Goal: Complete application form

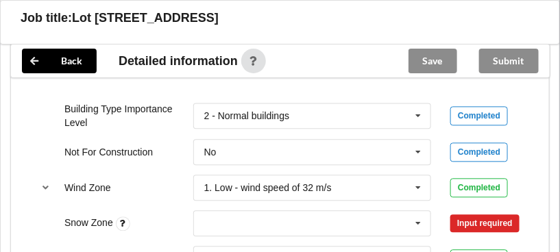
scroll to position [612, 0]
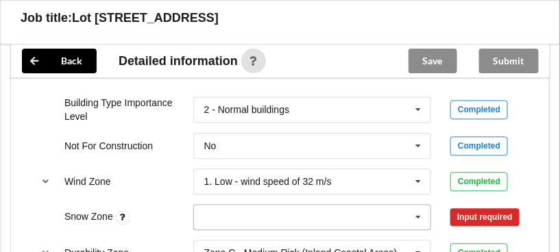
click at [415, 216] on icon at bounding box center [419, 217] width 21 height 25
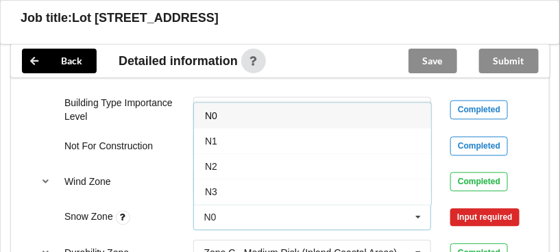
click at [355, 117] on div "N0" at bounding box center [312, 115] width 237 height 25
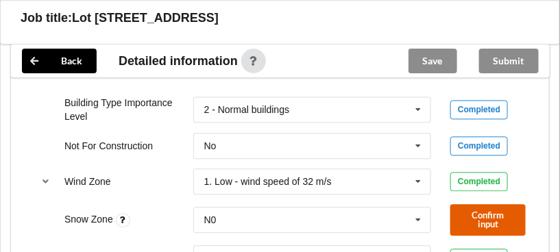
click at [498, 224] on button "Confirm input" at bounding box center [488, 220] width 75 height 32
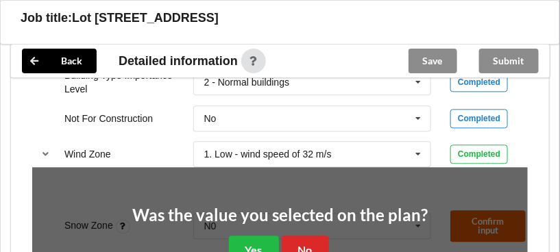
scroll to position [704, 0]
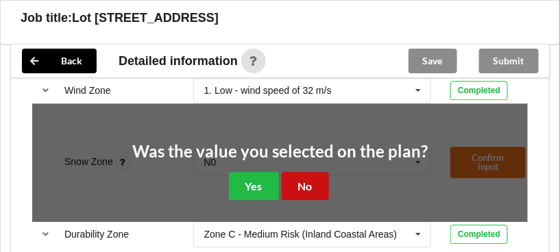
click at [315, 185] on button "No" at bounding box center [305, 186] width 47 height 28
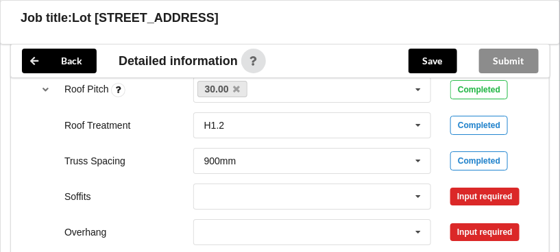
scroll to position [1061, 0]
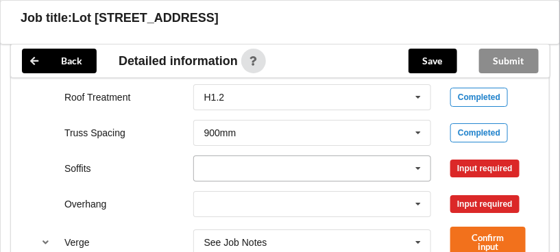
click at [420, 156] on icon at bounding box center [419, 168] width 21 height 25
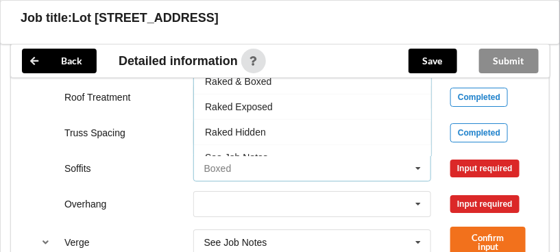
scroll to position [75, 0]
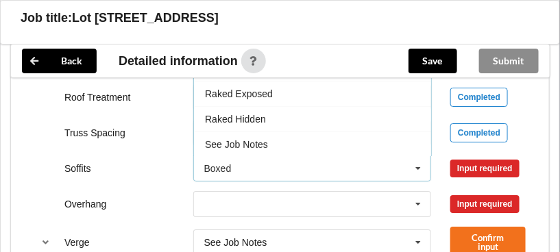
click at [428, 156] on icon at bounding box center [419, 168] width 21 height 25
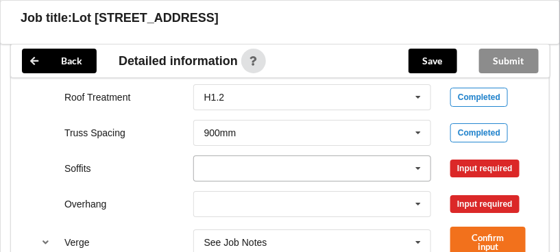
click at [419, 156] on icon at bounding box center [419, 168] width 21 height 25
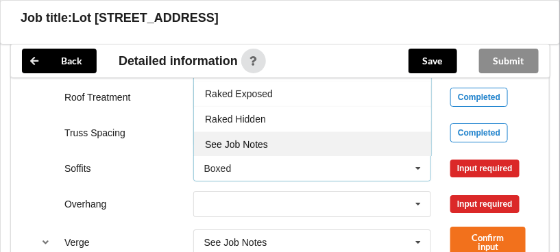
click at [381, 132] on div "See Job Notes" at bounding box center [312, 144] width 237 height 25
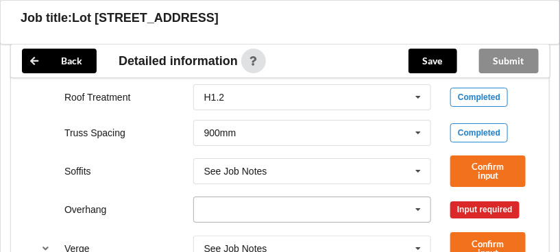
click at [418, 198] on icon at bounding box center [419, 210] width 21 height 25
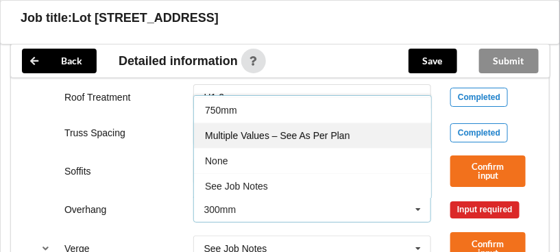
click at [373, 123] on div "Multiple Values – See As Per Plan" at bounding box center [312, 135] width 237 height 25
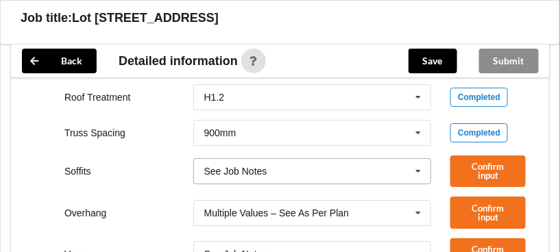
click at [424, 159] on icon at bounding box center [419, 171] width 21 height 25
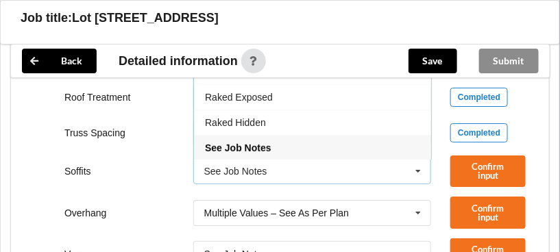
click at [429, 159] on icon at bounding box center [419, 171] width 21 height 25
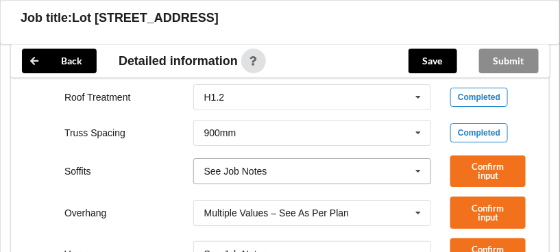
click at [421, 159] on icon at bounding box center [419, 171] width 21 height 25
click at [442, 156] on div "Confirm input" at bounding box center [489, 172] width 97 height 32
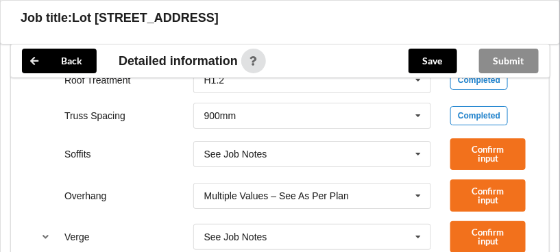
scroll to position [1088, 0]
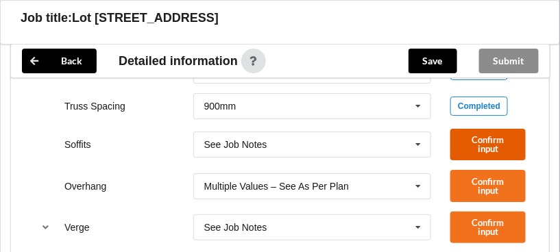
click at [489, 129] on button "Confirm input" at bounding box center [488, 145] width 75 height 32
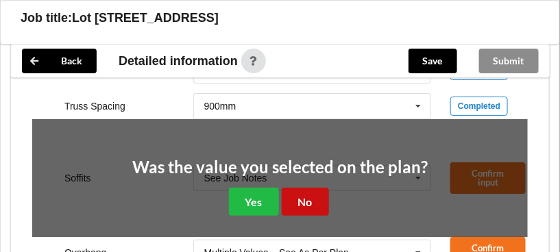
click at [315, 188] on button "No" at bounding box center [305, 202] width 47 height 28
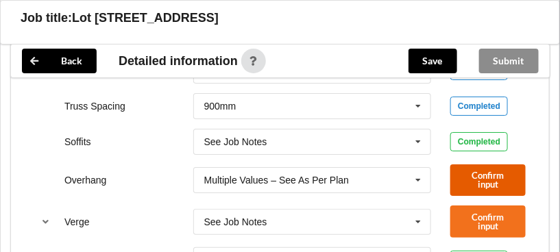
click at [496, 170] on button "Confirm input" at bounding box center [488, 181] width 75 height 32
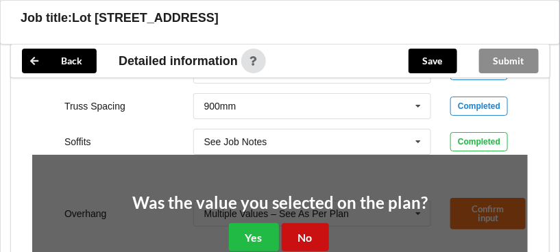
click at [302, 224] on button "No" at bounding box center [305, 238] width 47 height 28
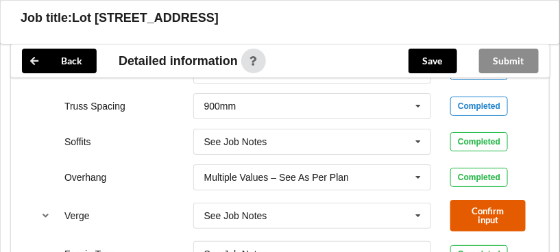
click at [496, 200] on button "Confirm input" at bounding box center [488, 216] width 75 height 32
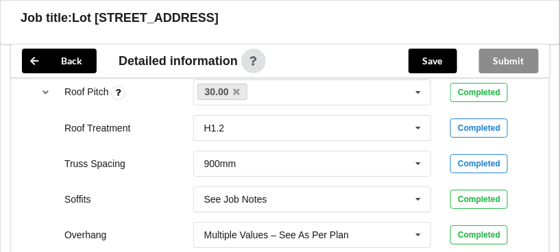
scroll to position [810, 0]
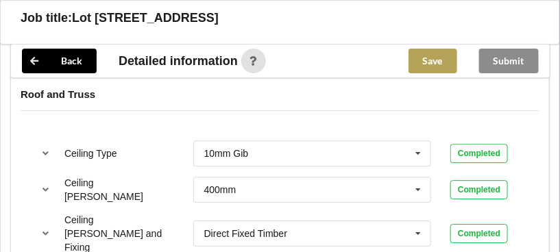
click at [433, 64] on button "Save" at bounding box center [433, 61] width 49 height 25
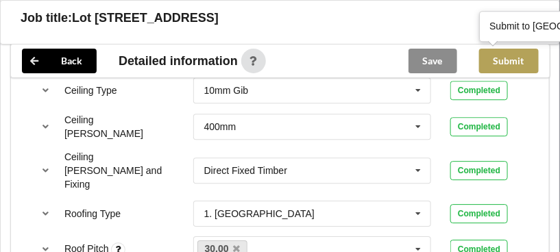
click at [511, 66] on button "Submit" at bounding box center [509, 61] width 60 height 25
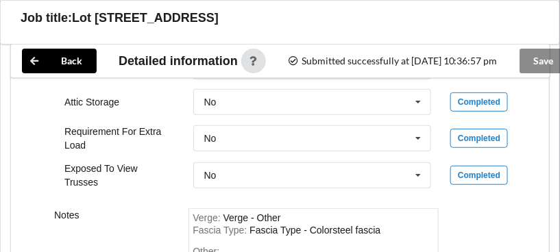
scroll to position [1452, 0]
